Goal: Information Seeking & Learning: Learn about a topic

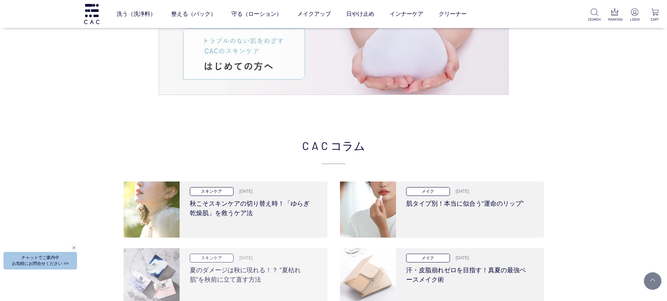
scroll to position [1435, 0]
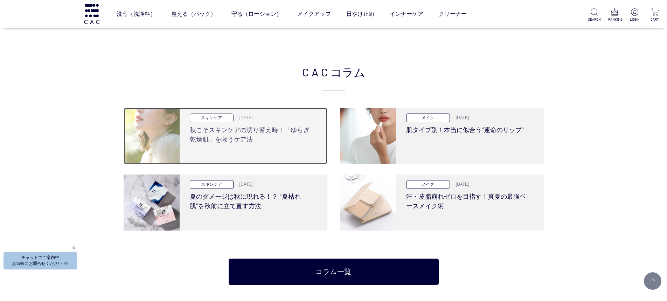
click at [243, 140] on h3 "秋こそスキンケアの切り替え時！「ゆらぎ乾燥肌」を救うケア法" at bounding box center [251, 133] width 122 height 22
